Goal: Entertainment & Leisure: Browse casually

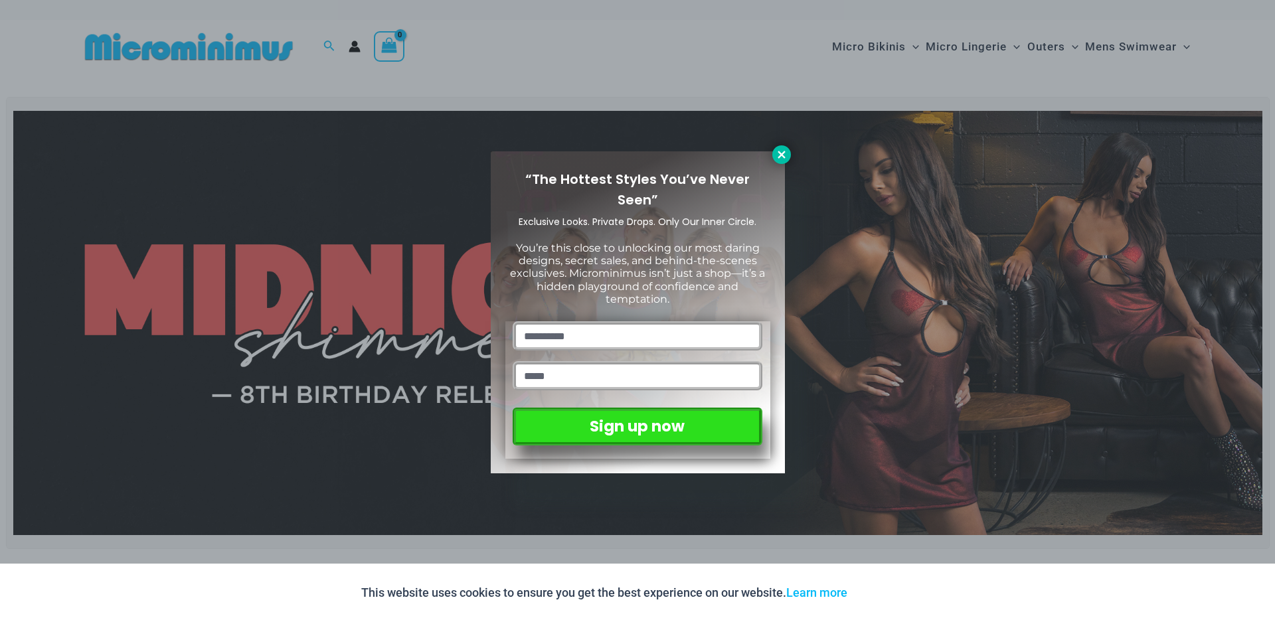
click at [785, 155] on icon at bounding box center [782, 155] width 12 height 12
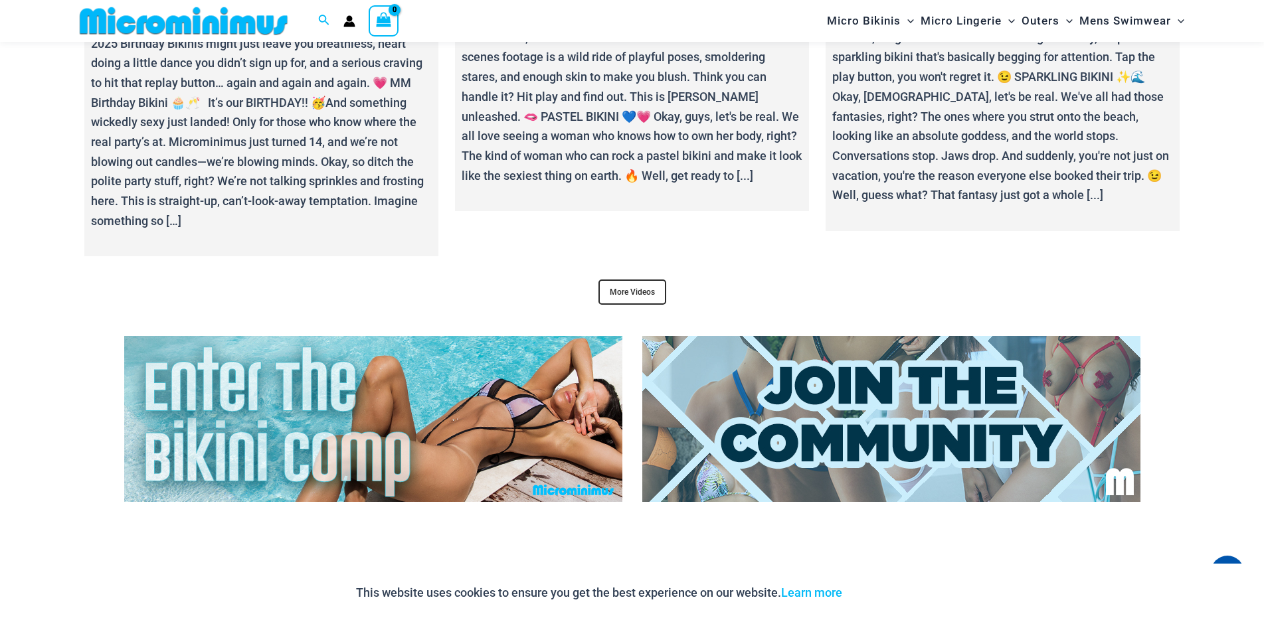
scroll to position [5101, 0]
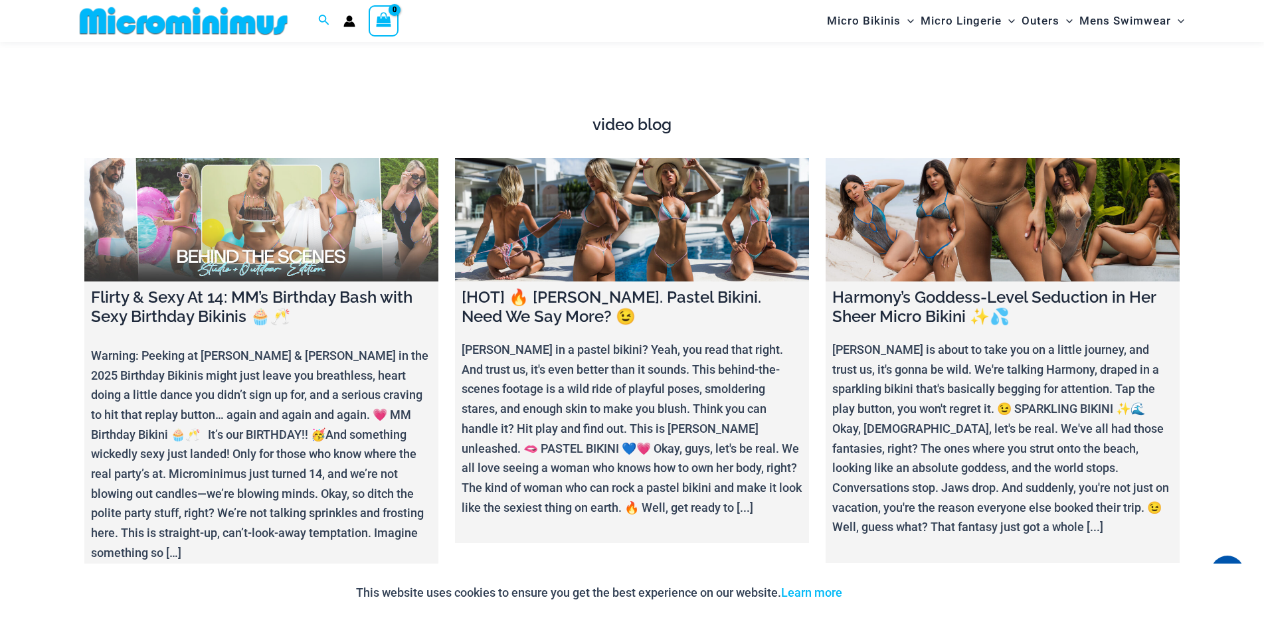
click at [248, 198] on link at bounding box center [261, 220] width 354 height 124
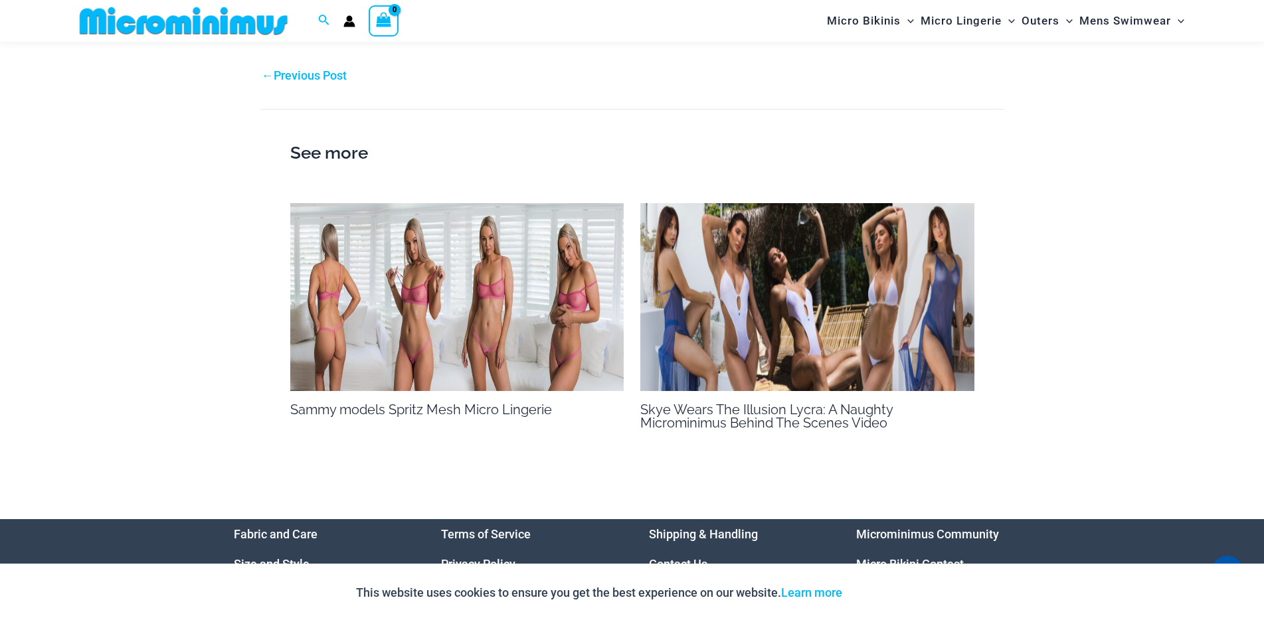
scroll to position [1781, 0]
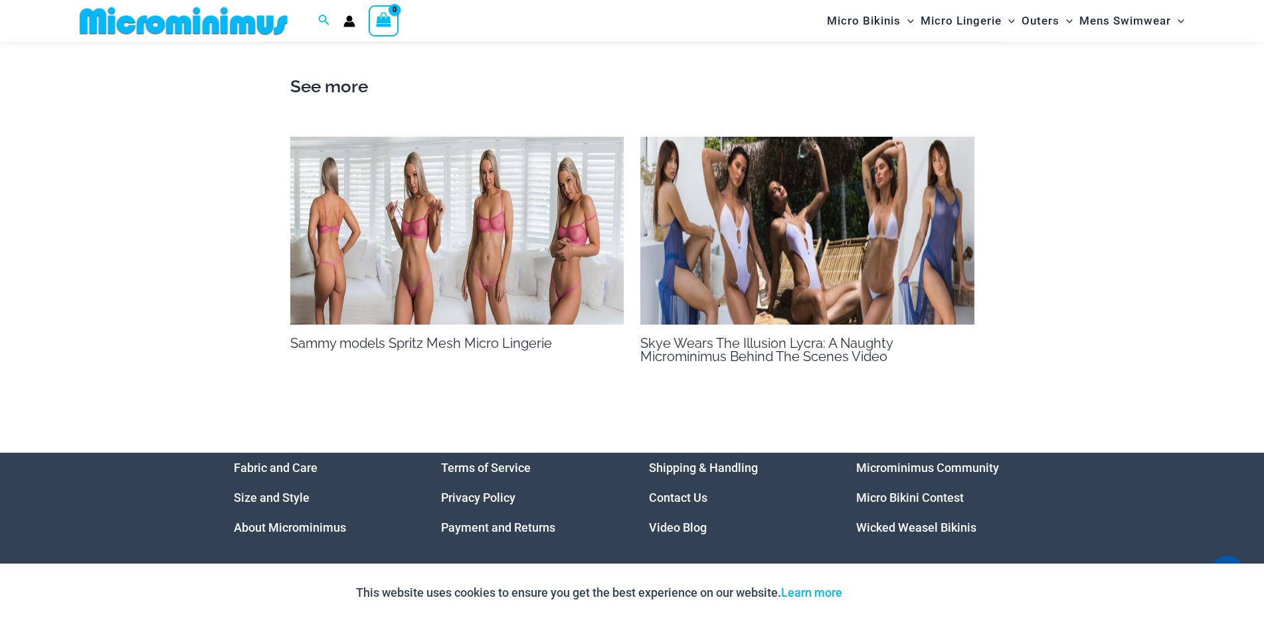
click at [444, 256] on img at bounding box center [457, 231] width 334 height 188
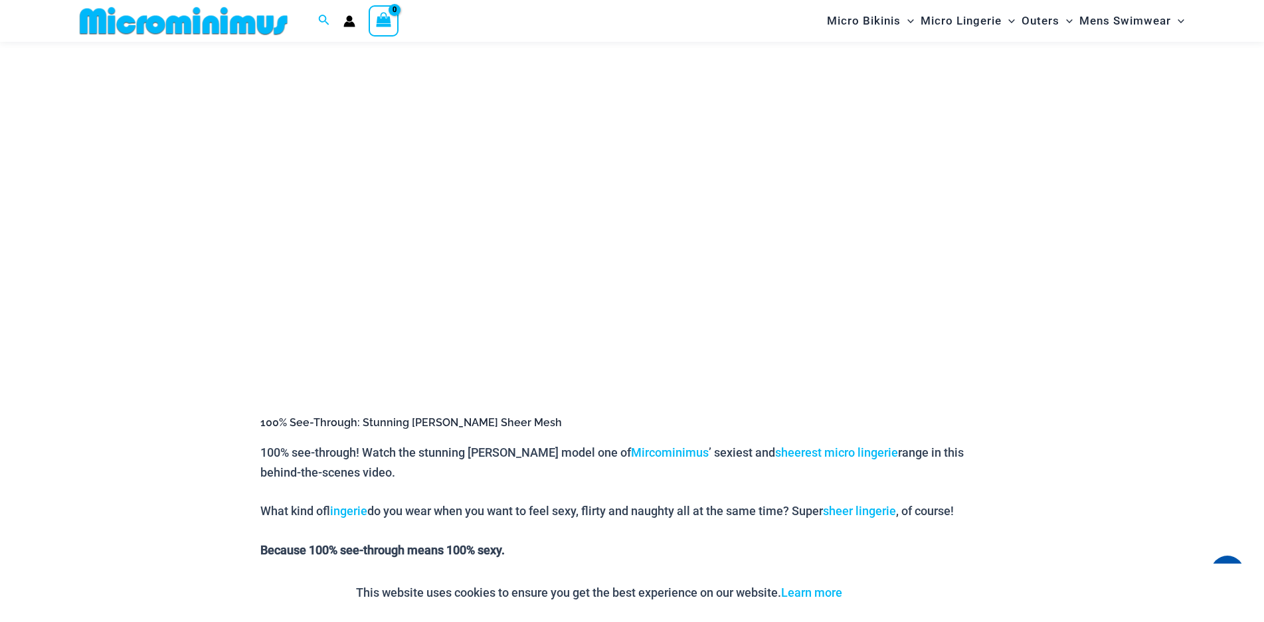
scroll to position [121, 0]
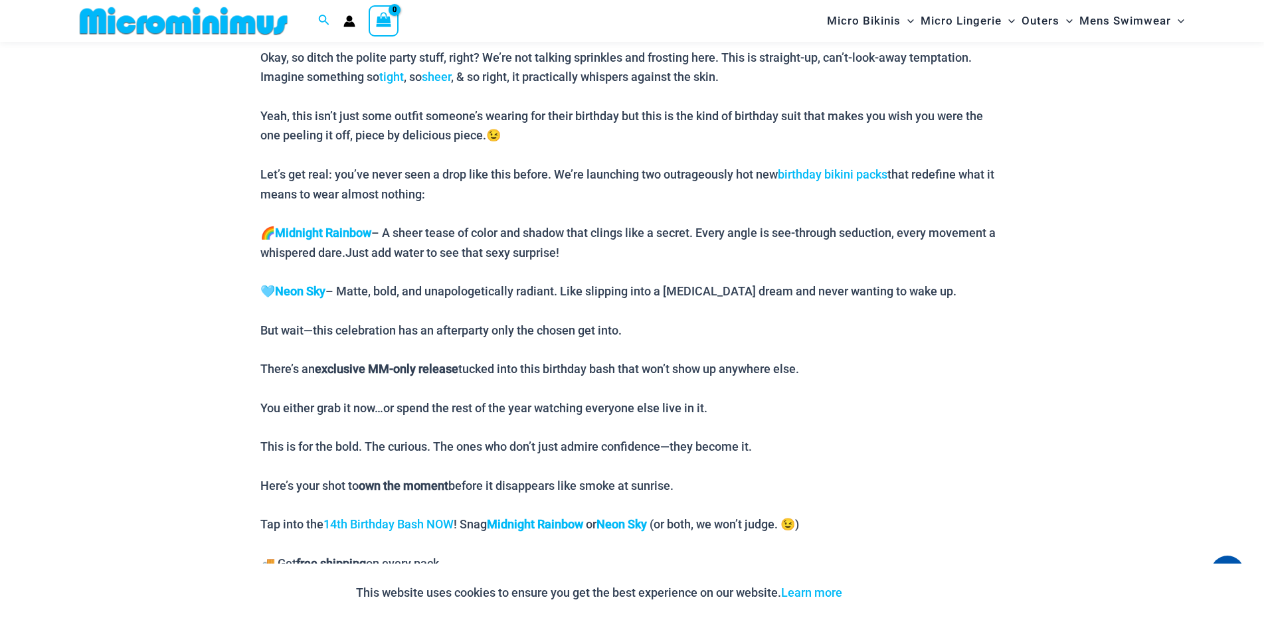
scroll to position [383, 0]
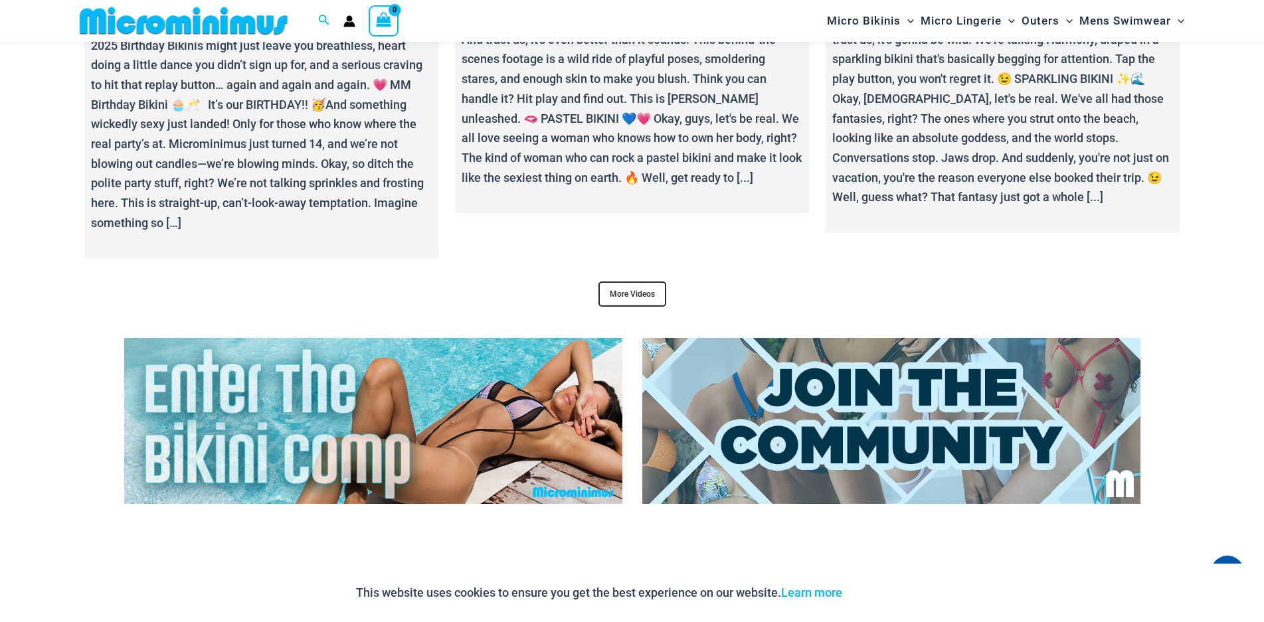
scroll to position [5099, 0]
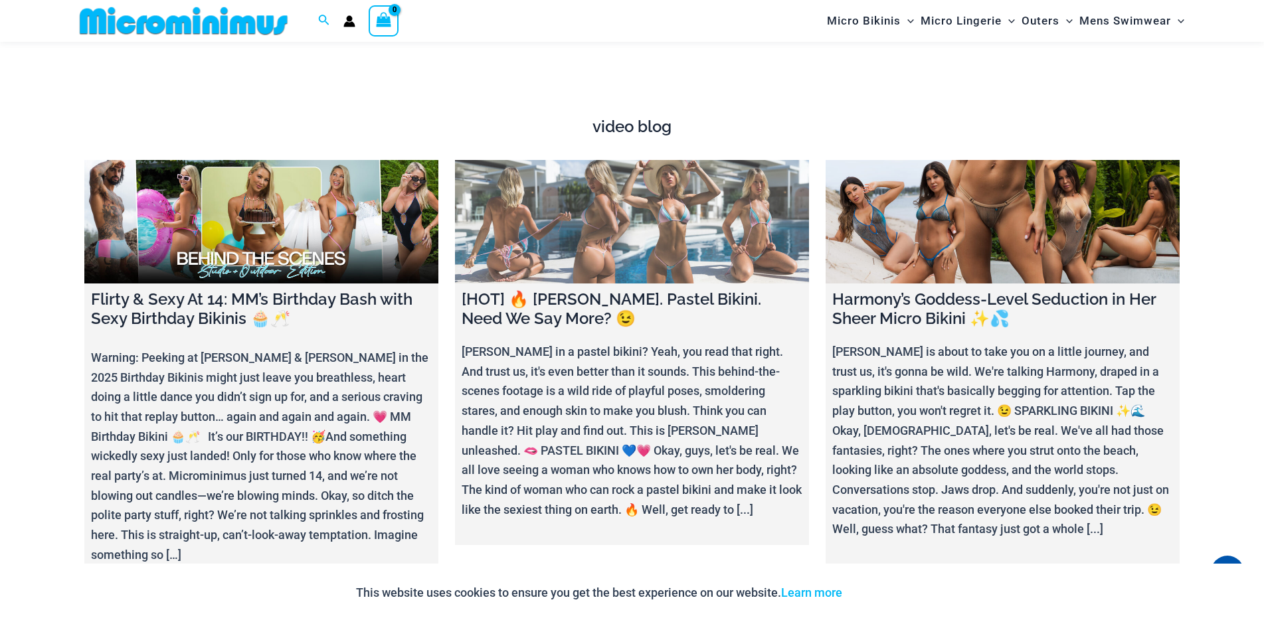
click at [623, 208] on link at bounding box center [632, 222] width 354 height 124
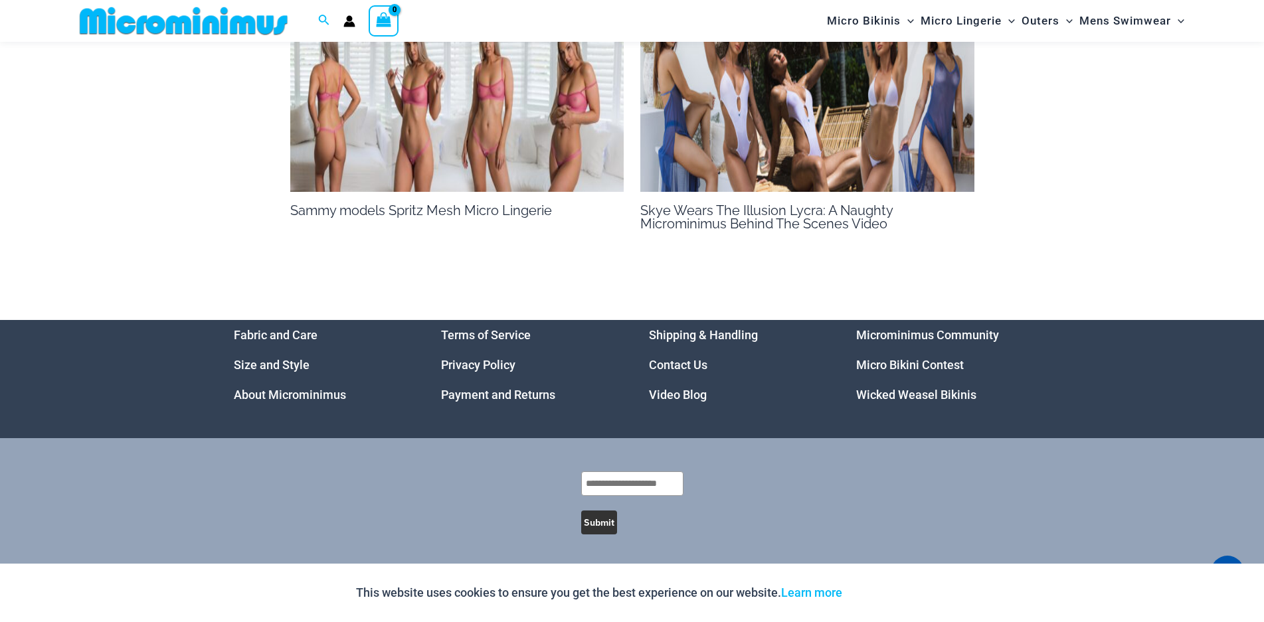
scroll to position [1577, 0]
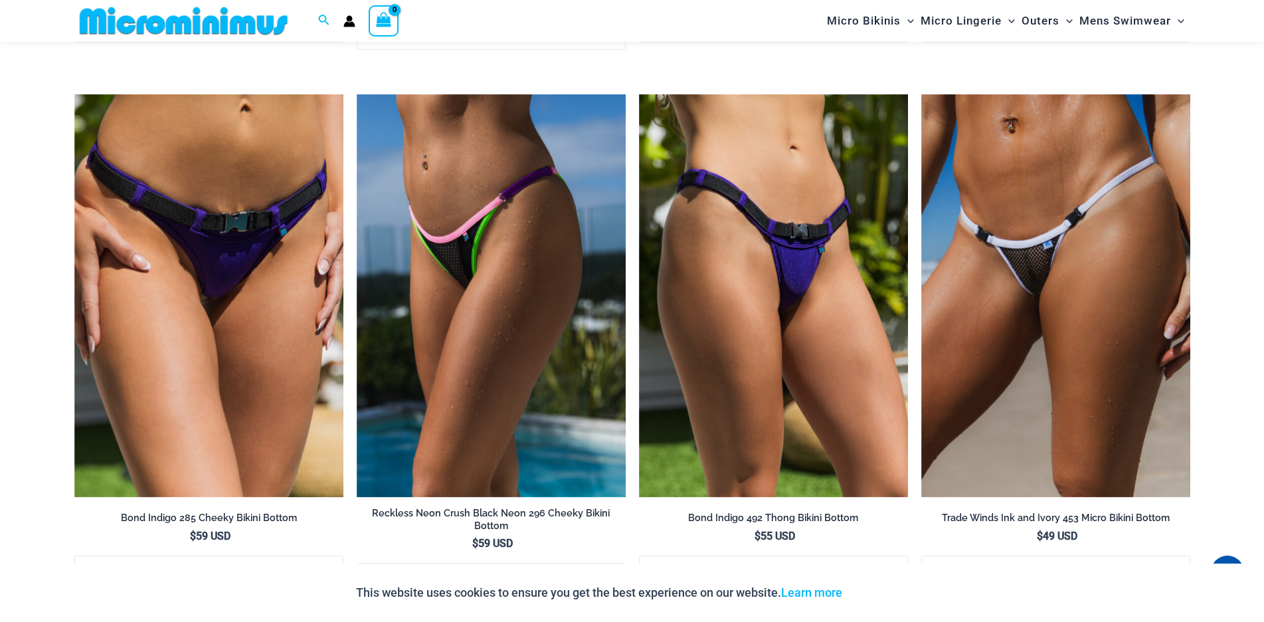
scroll to position [3734, 0]
